Goal: Information Seeking & Learning: Learn about a topic

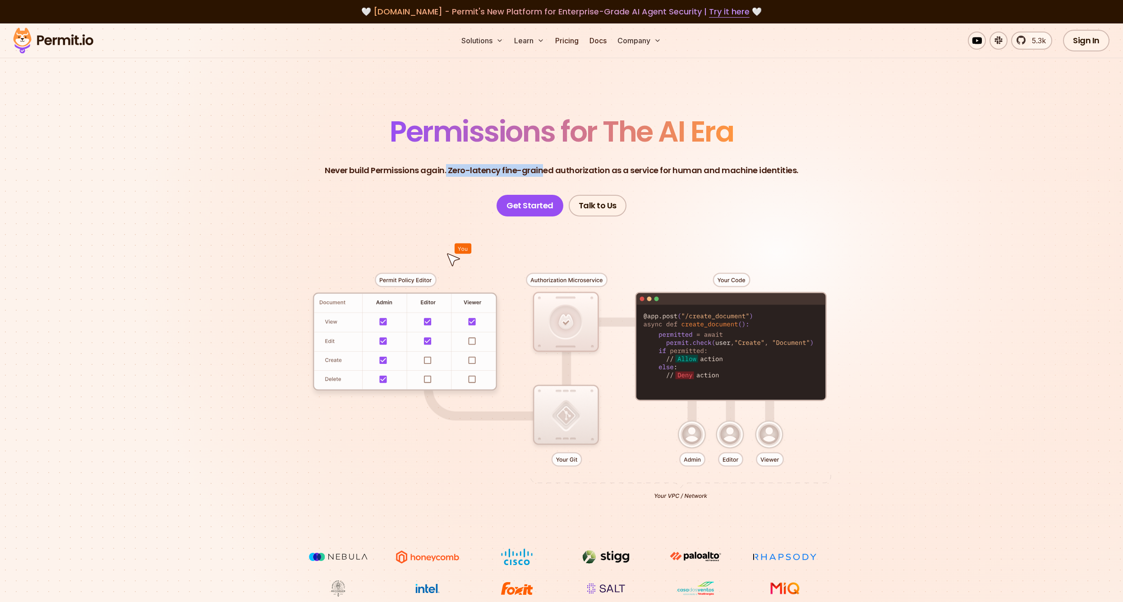
drag, startPoint x: 450, startPoint y: 173, endPoint x: 544, endPoint y: 173, distance: 94.3
click at [544, 173] on p "Never build Permissions again. Zero-latency fine-grained authorization as a ser…" at bounding box center [562, 170] width 474 height 13
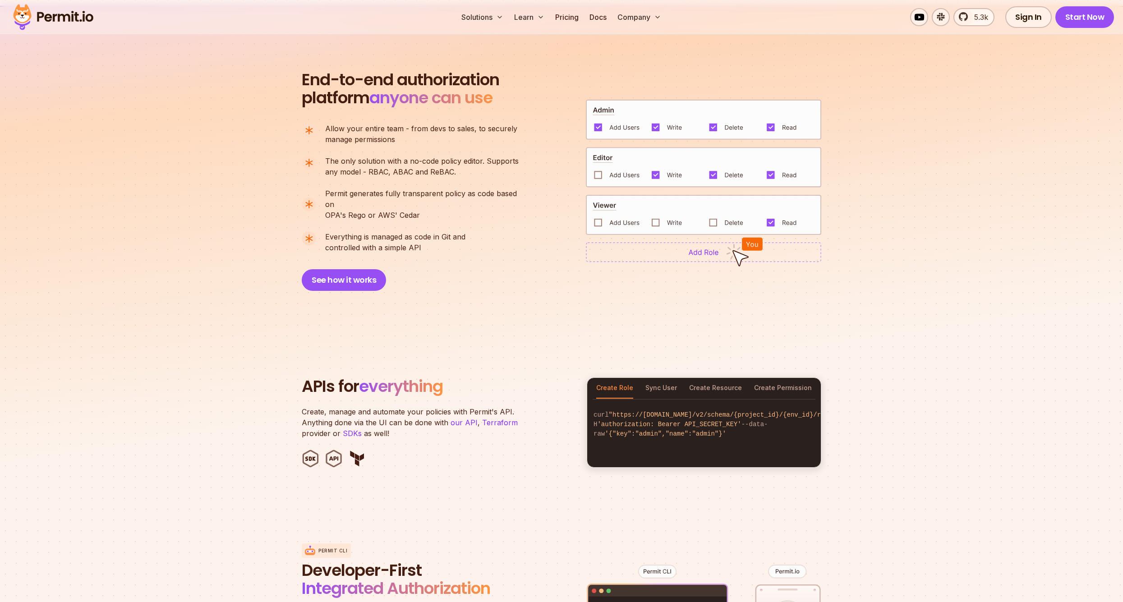
scroll to position [633, 0]
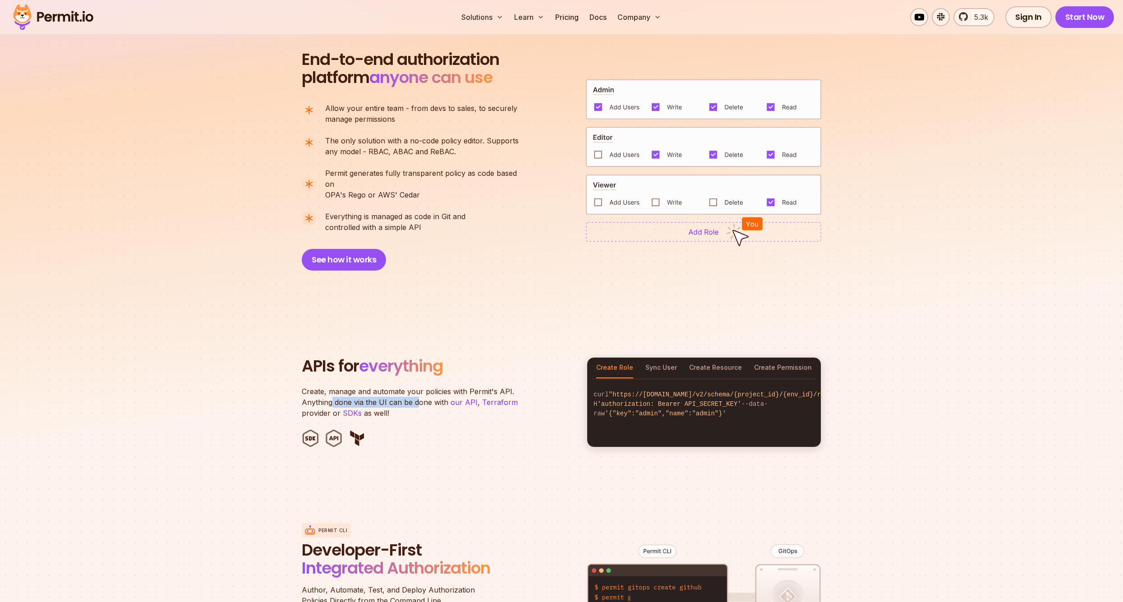
drag, startPoint x: 331, startPoint y: 387, endPoint x: 419, endPoint y: 387, distance: 87.5
click at [419, 387] on p "Create, manage and automate your policies with Permit's API. Anything done via …" at bounding box center [415, 402] width 226 height 32
drag, startPoint x: 329, startPoint y: 389, endPoint x: 433, endPoint y: 387, distance: 103.8
click at [433, 387] on p "Create, manage and automate your policies with Permit's API. Anything done via …" at bounding box center [415, 402] width 226 height 32
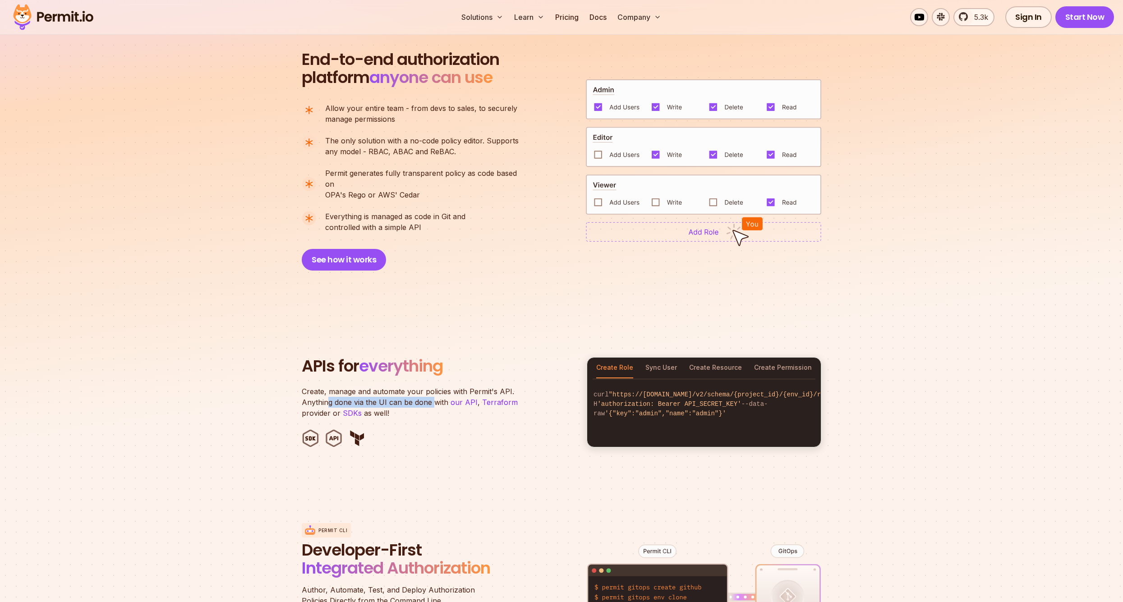
click at [433, 387] on p "Create, manage and automate your policies with Permit's API. Anything done via …" at bounding box center [415, 402] width 226 height 32
drag, startPoint x: 365, startPoint y: 394, endPoint x: 448, endPoint y: 391, distance: 83.1
click at [448, 391] on p "Create, manage and automate your policies with Permit's API. Anything done via …" at bounding box center [415, 402] width 226 height 32
click at [451, 398] on link "our API" at bounding box center [464, 402] width 27 height 9
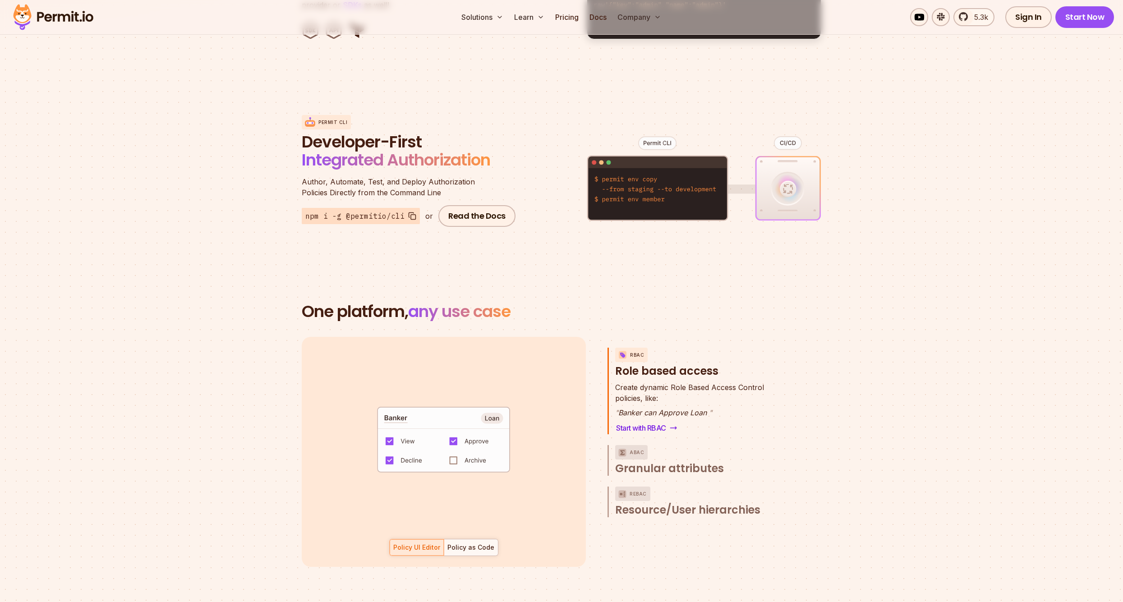
scroll to position [1140, 0]
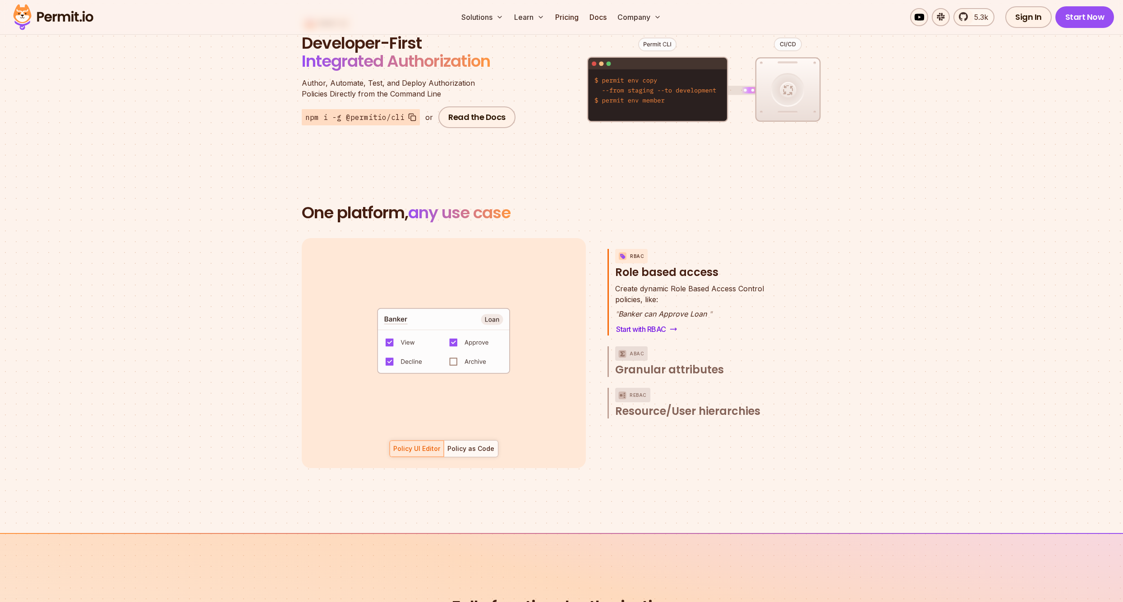
click at [146, 293] on section "One platform, any use case RBAC Role based access default allow := false allow …" at bounding box center [561, 347] width 1123 height 373
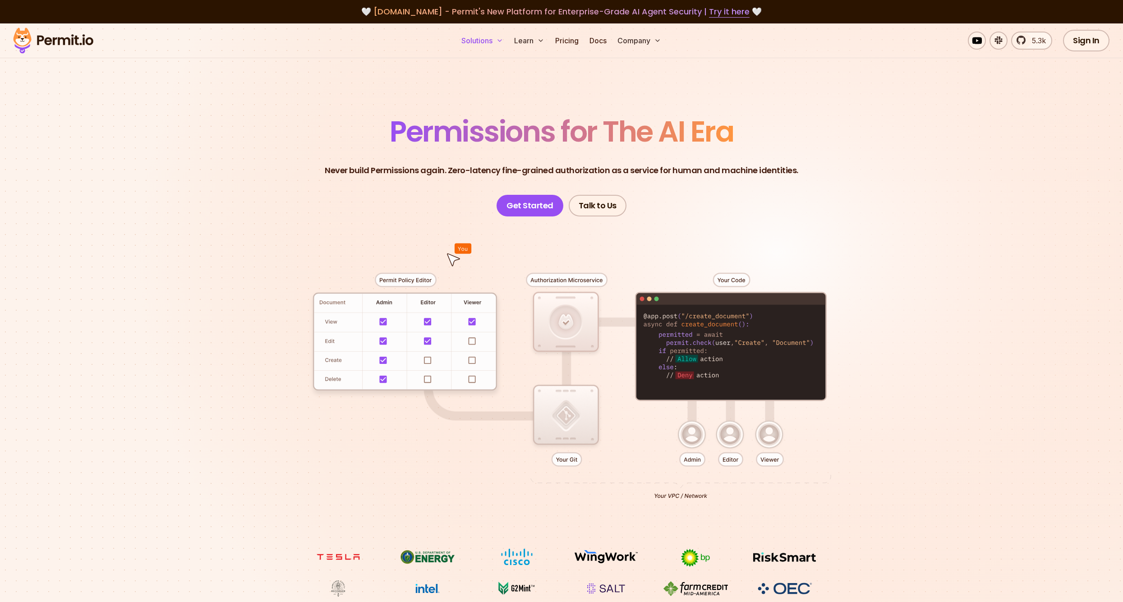
scroll to position [0, 0]
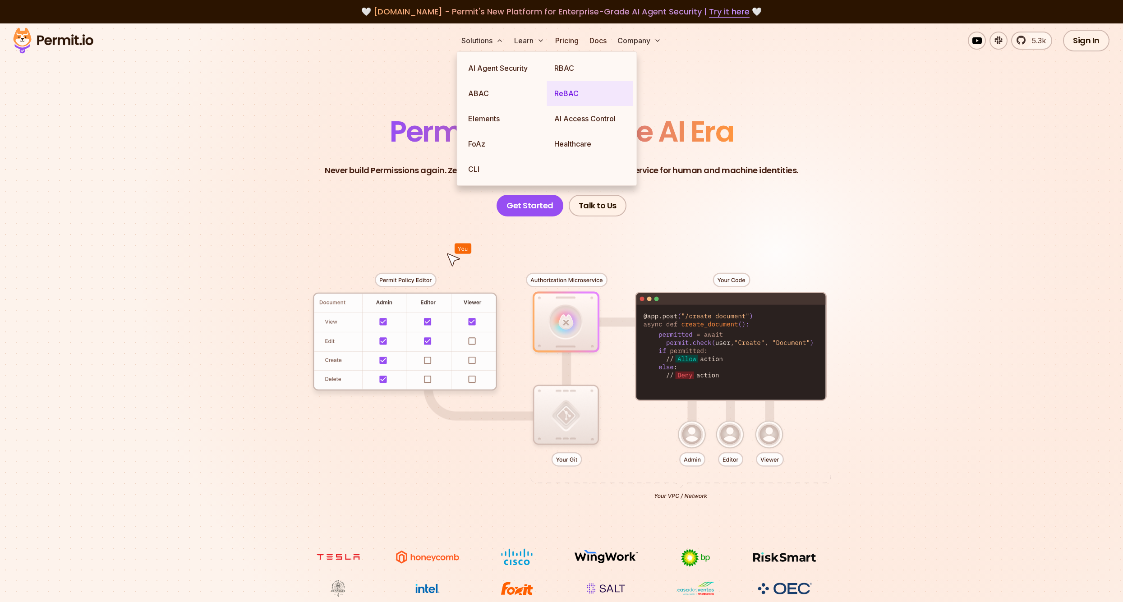
click at [562, 95] on link "ReBAC" at bounding box center [590, 93] width 86 height 25
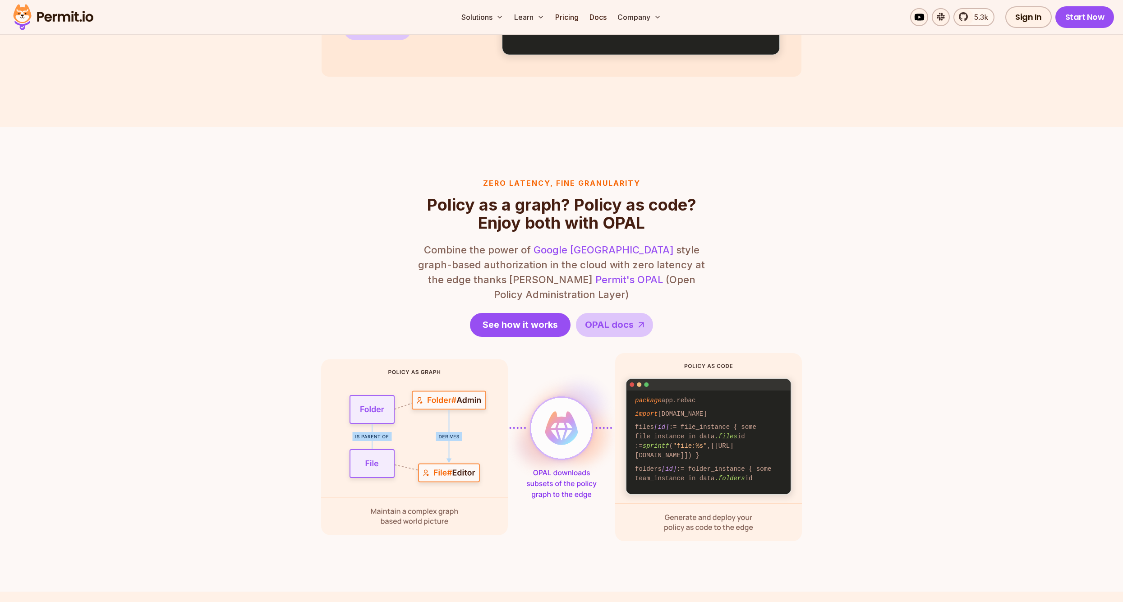
scroll to position [959, 0]
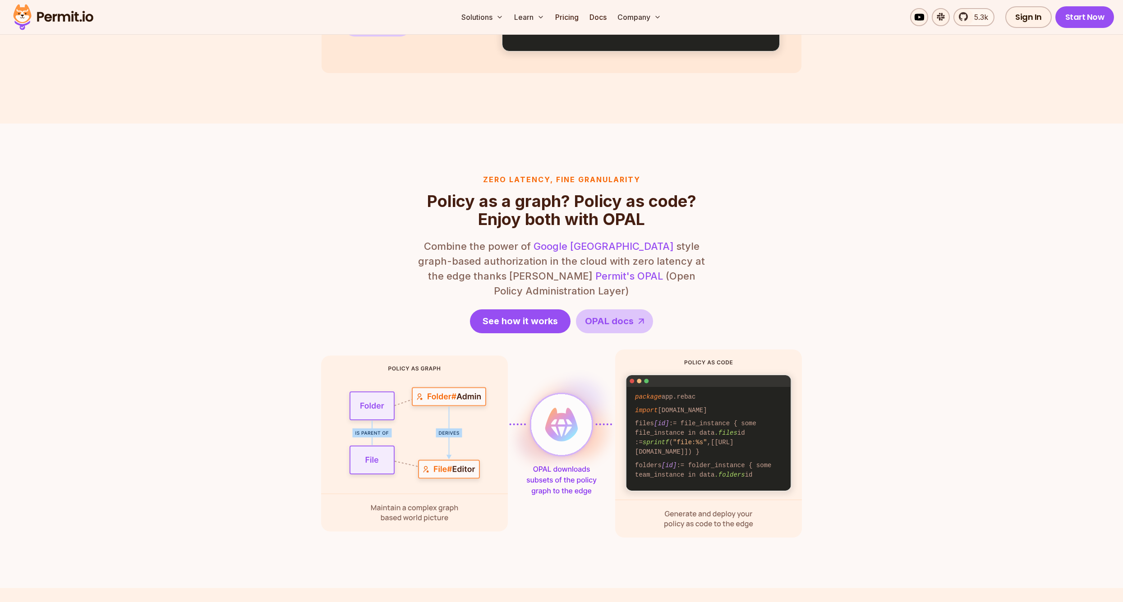
click at [432, 414] on img at bounding box center [561, 444] width 481 height 188
